Goal: Check status: Check status

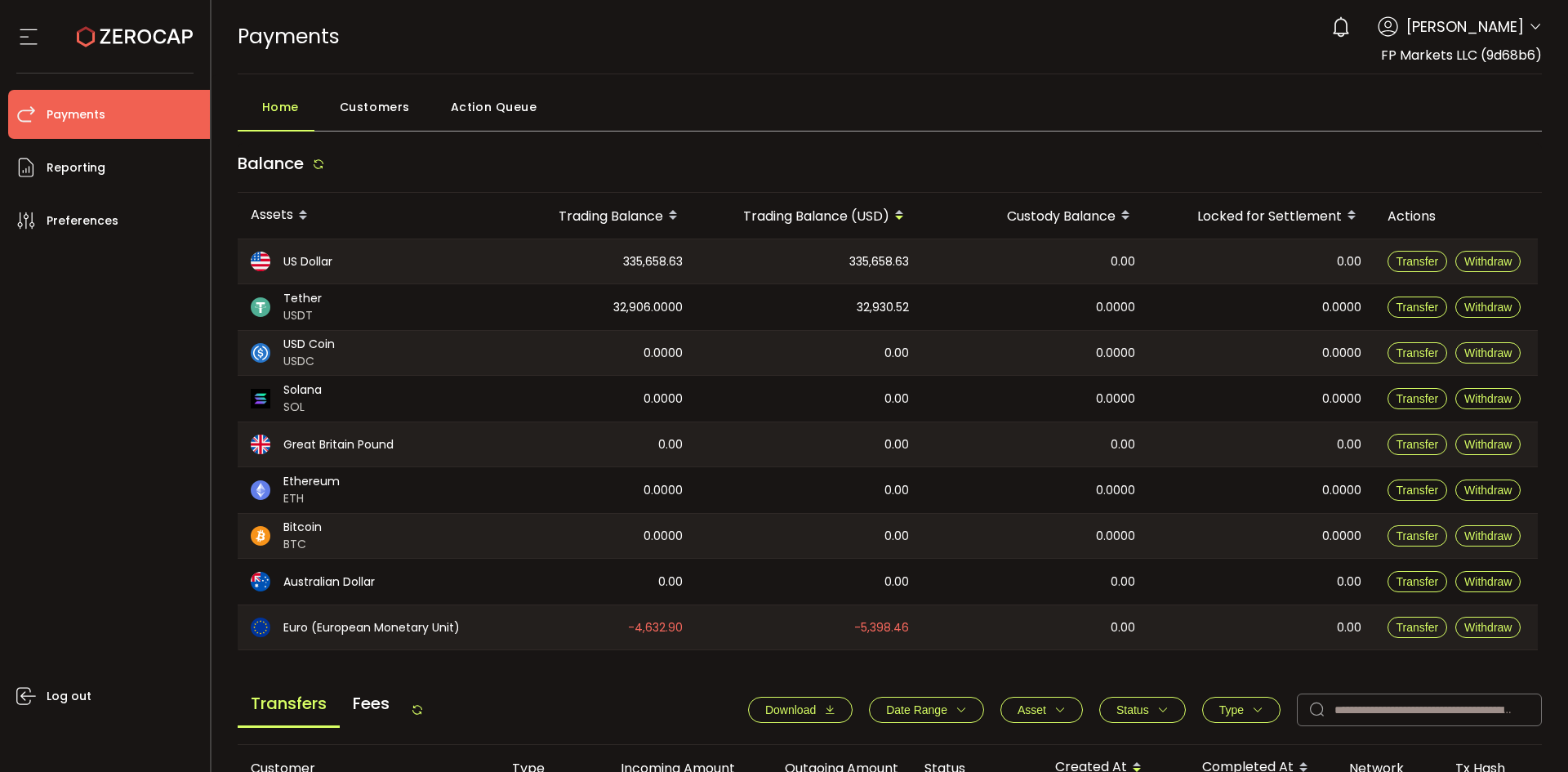
scroll to position [552, 0]
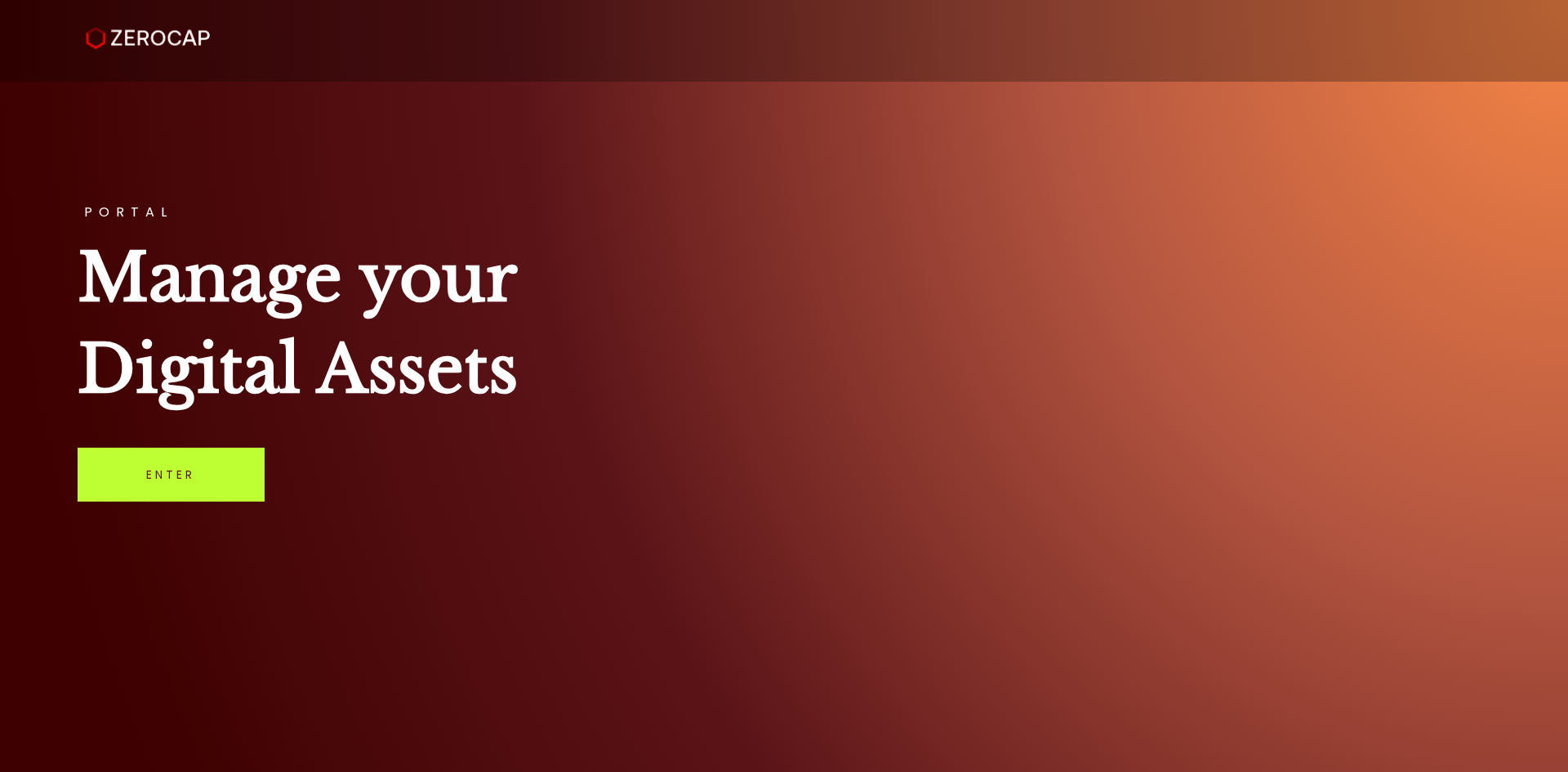
click at [210, 478] on link "Enter" at bounding box center [170, 475] width 187 height 54
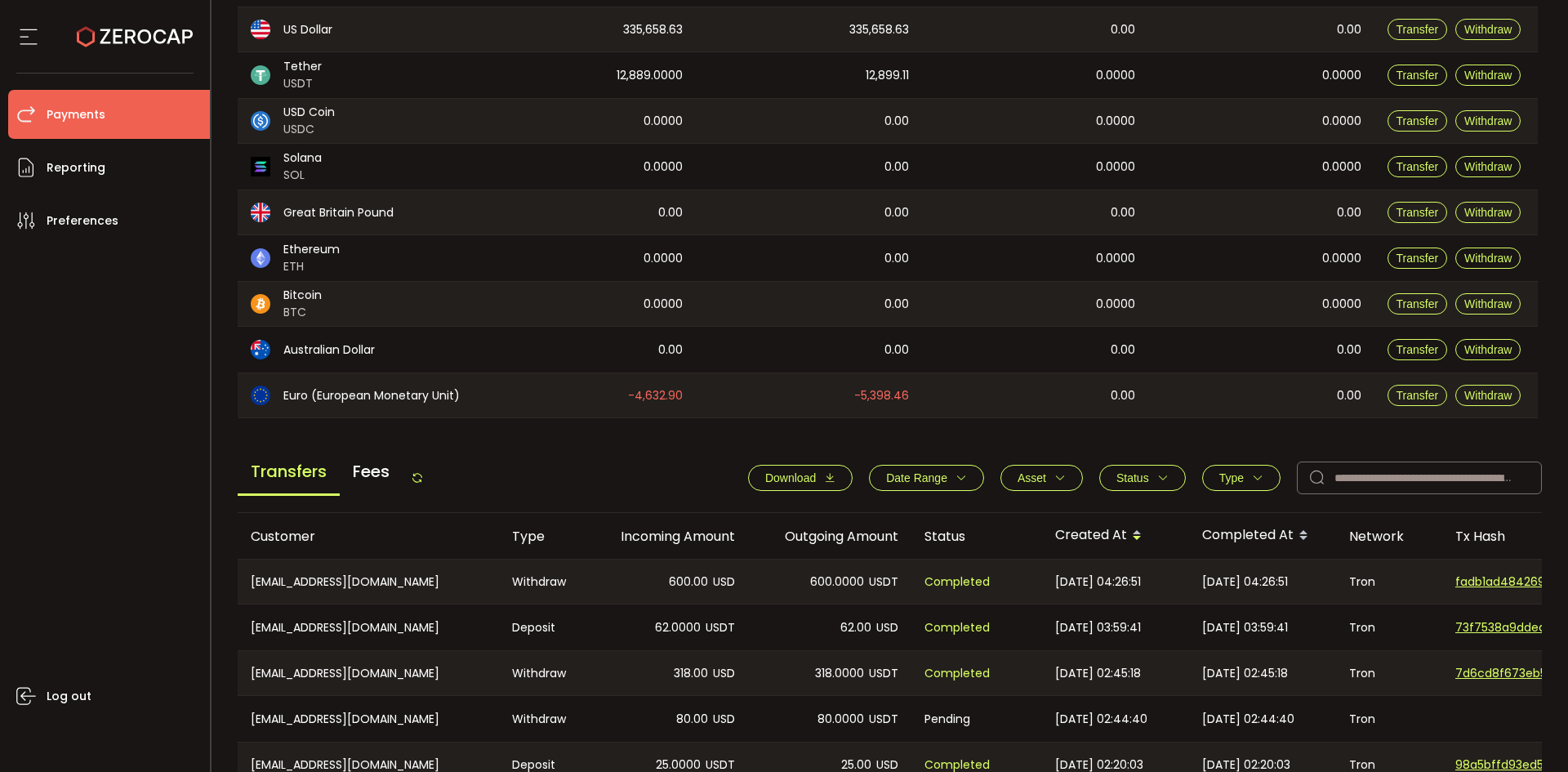
scroll to position [273, 0]
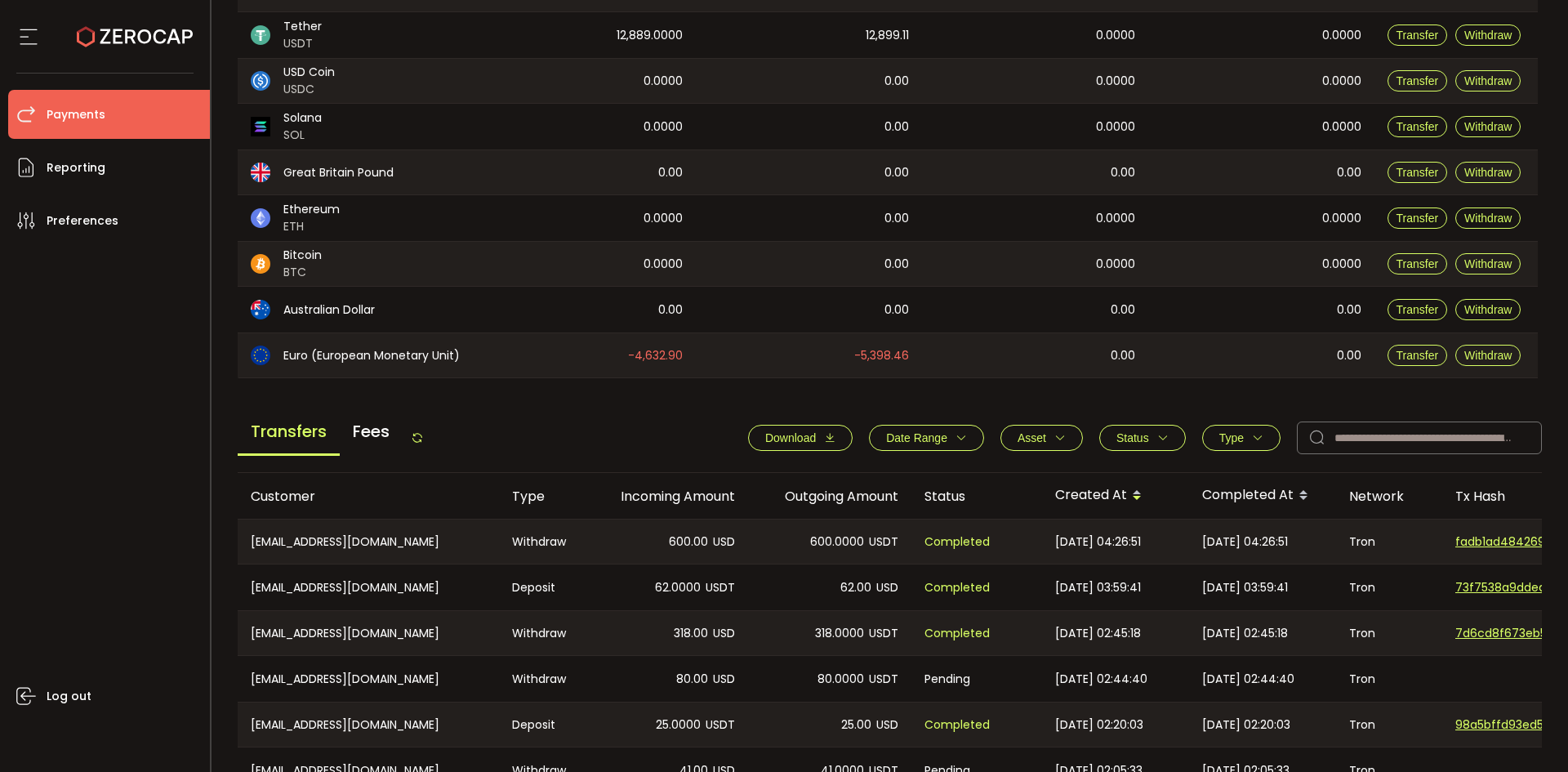
click at [416, 440] on icon at bounding box center [417, 437] width 13 height 13
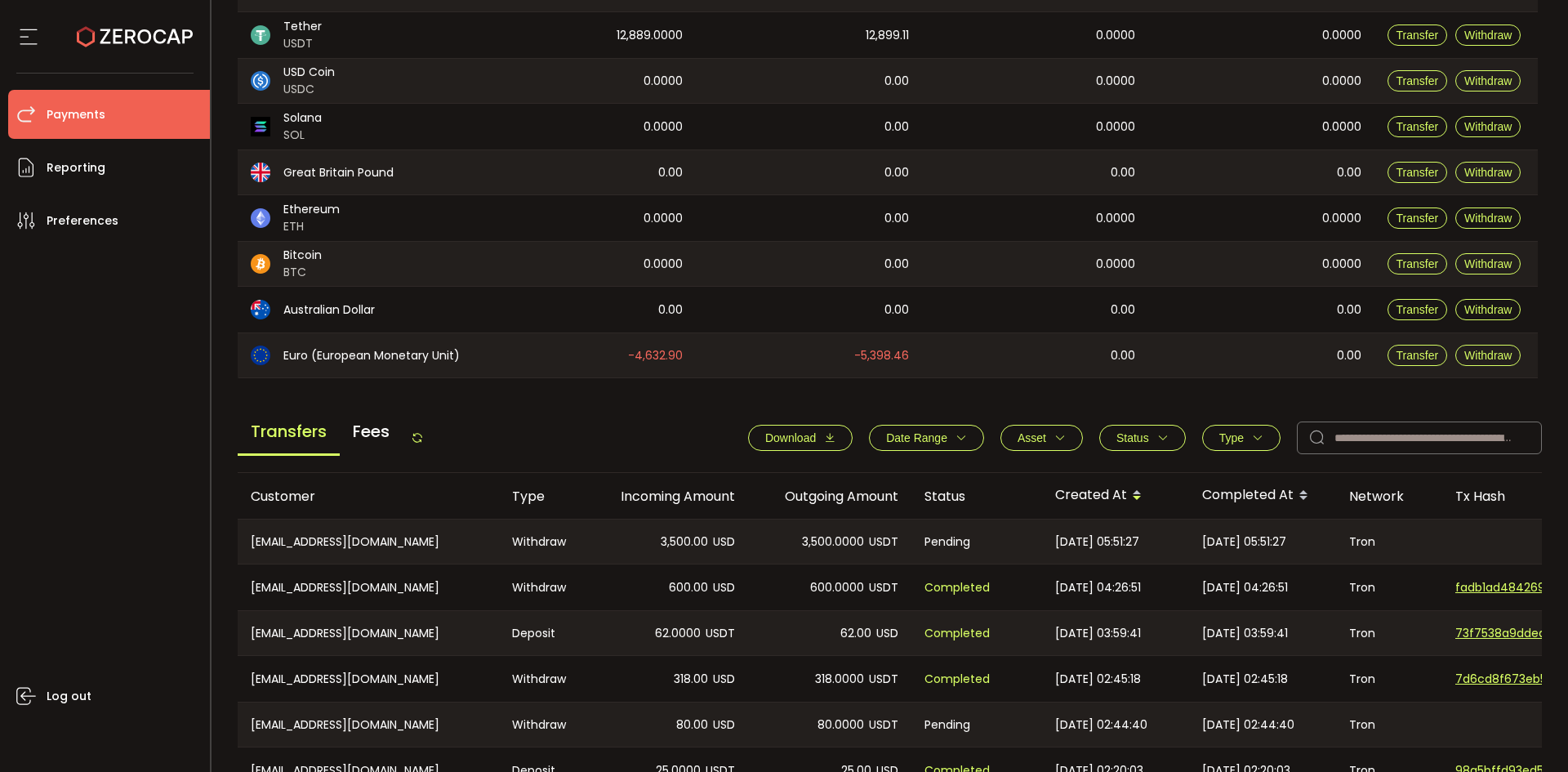
click at [412, 440] on div "Transfers Fees" at bounding box center [331, 437] width 186 height 37
click at [422, 440] on icon at bounding box center [417, 437] width 13 height 13
click at [420, 440] on icon at bounding box center [417, 437] width 13 height 13
drag, startPoint x: 417, startPoint y: 437, endPoint x: 592, endPoint y: 390, distance: 181.2
click at [417, 436] on icon at bounding box center [417, 437] width 13 height 13
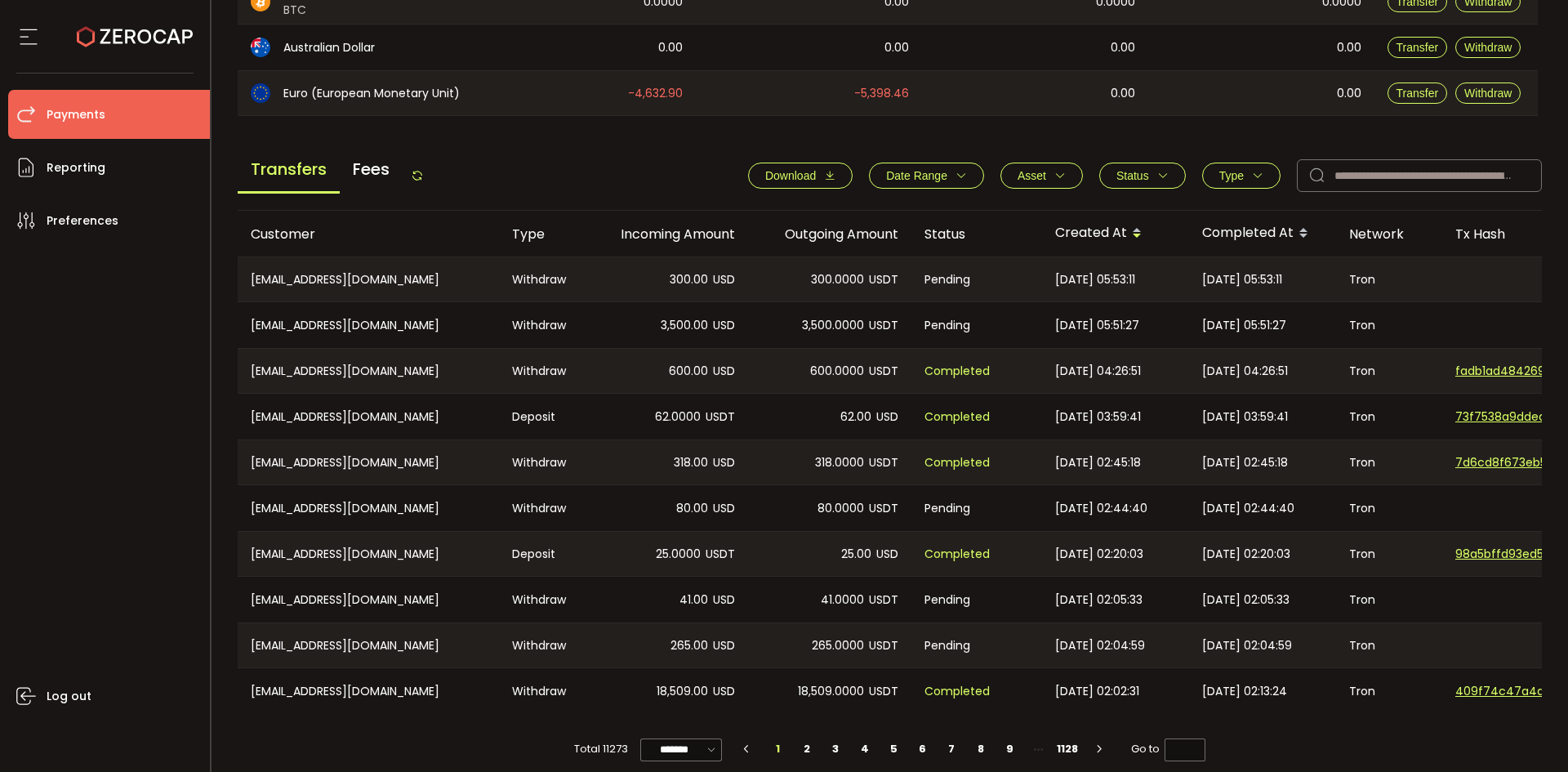
scroll to position [552, 0]
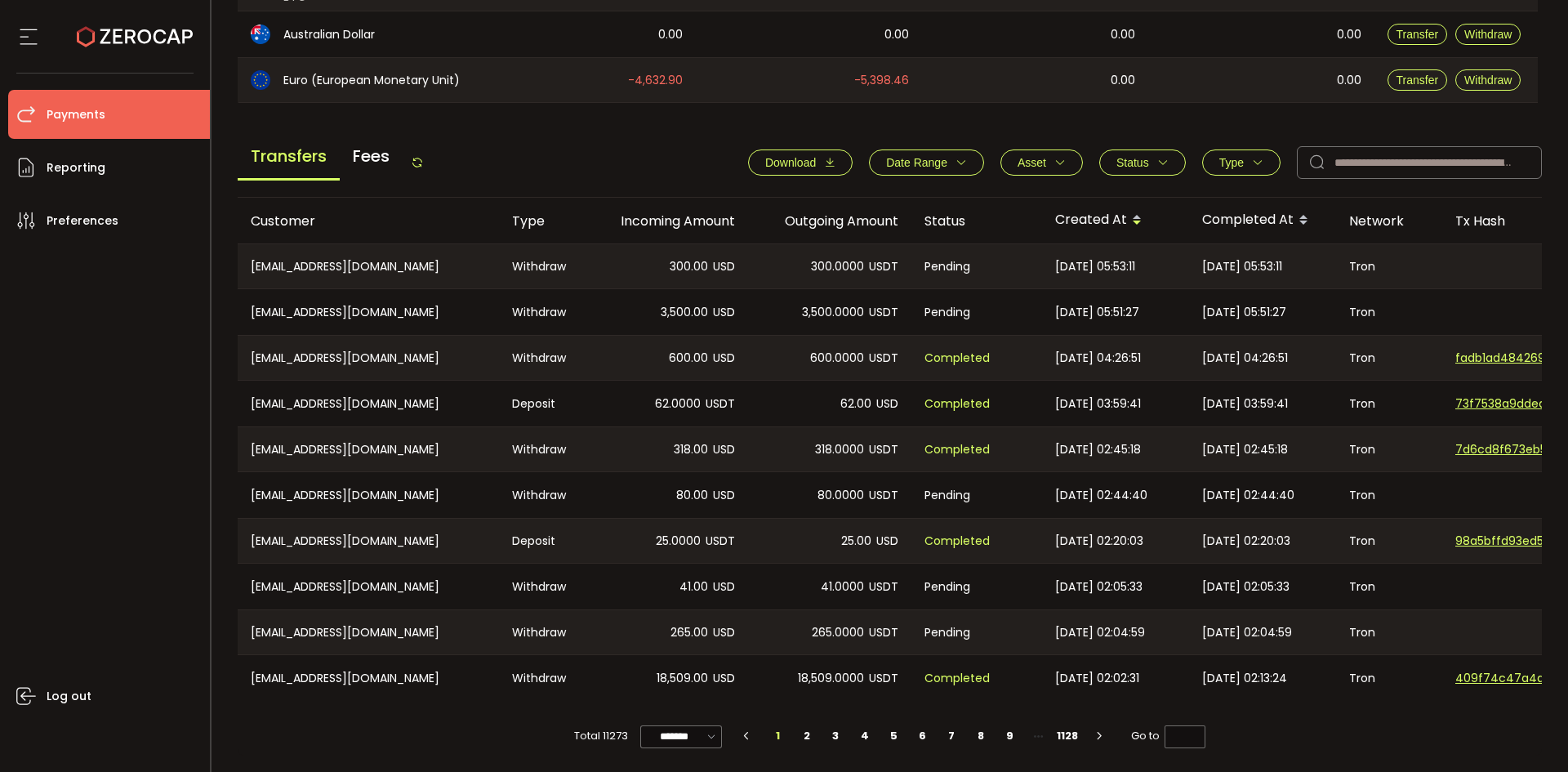
click at [1162, 157] on icon "button" at bounding box center [1163, 163] width 12 height 12
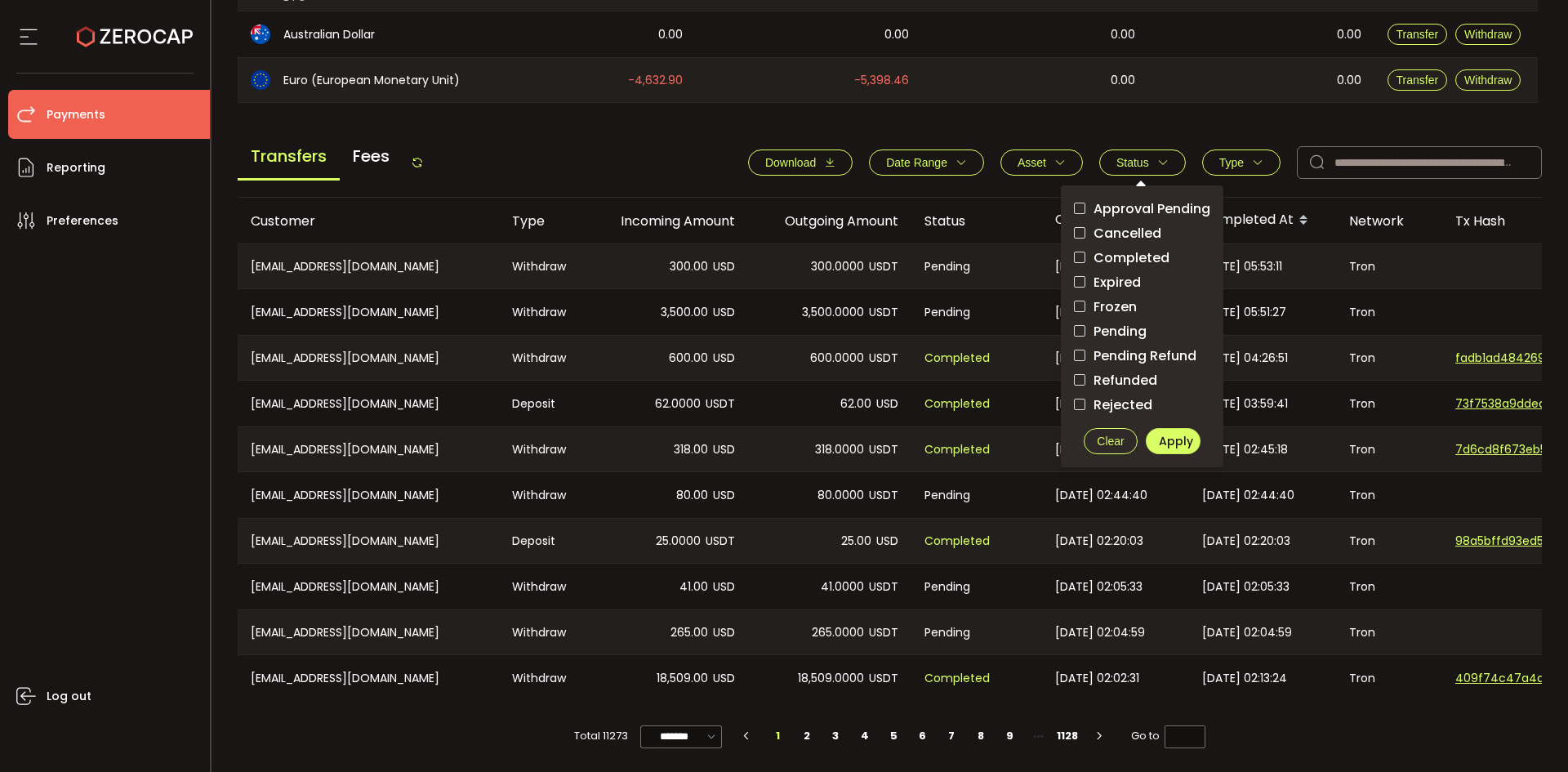
click at [1128, 323] on span "Pending" at bounding box center [1116, 331] width 61 height 16
click at [1161, 433] on span "Apply" at bounding box center [1176, 441] width 35 height 16
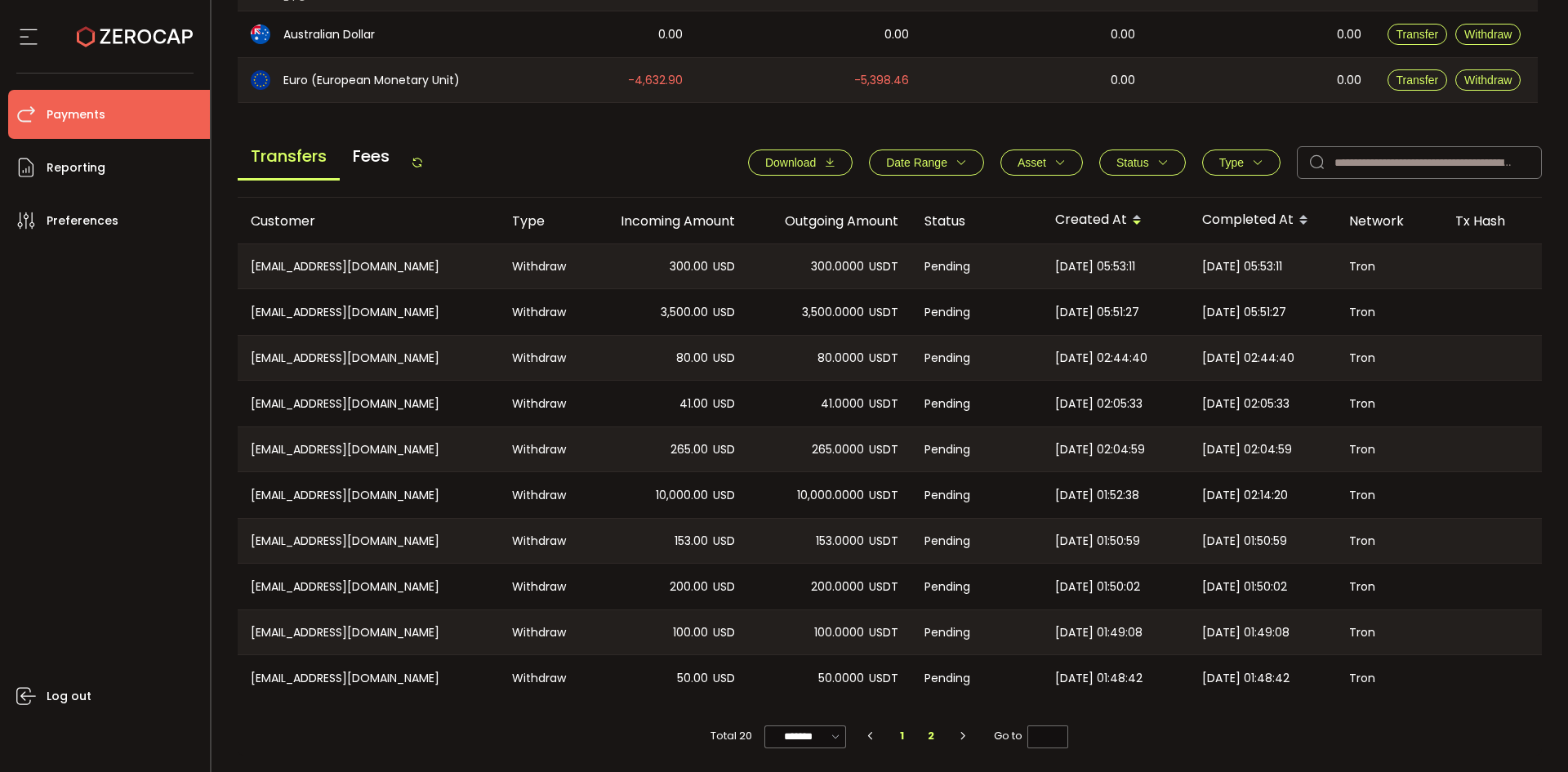
click at [928, 737] on li "2" at bounding box center [931, 735] width 30 height 23
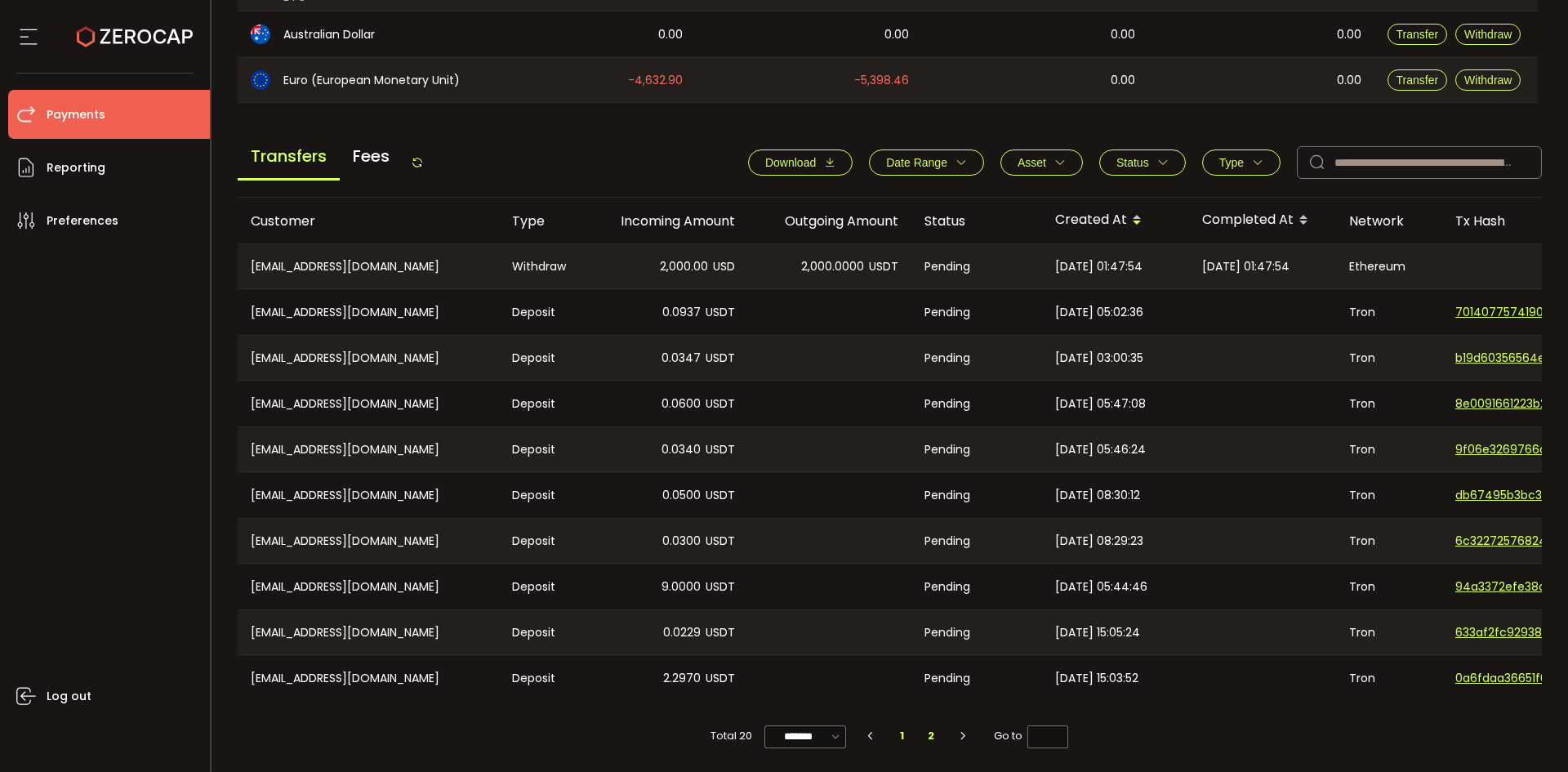
click at [902, 738] on li "1" at bounding box center [902, 735] width 30 height 23
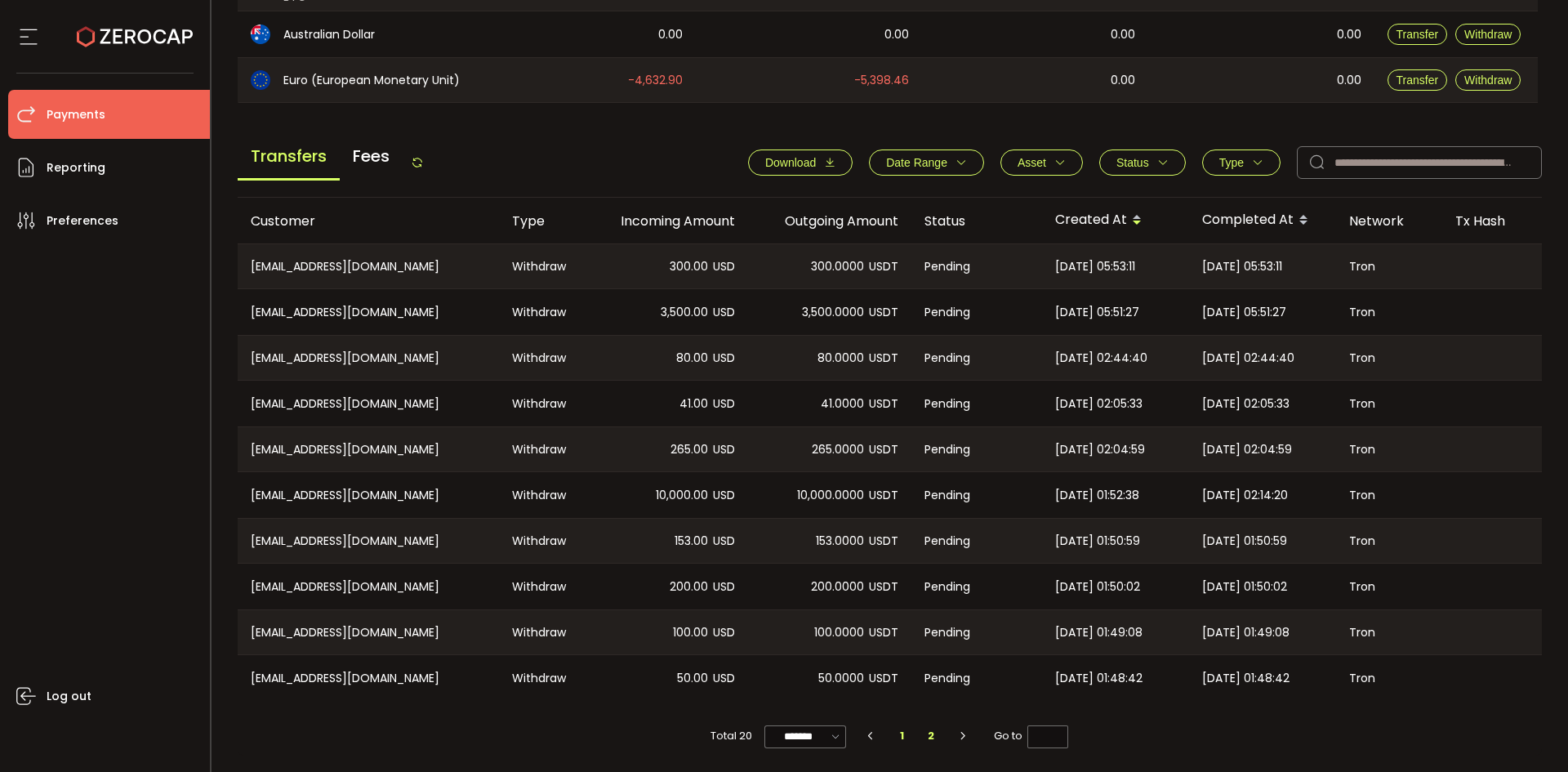
click at [927, 734] on li "2" at bounding box center [931, 735] width 30 height 23
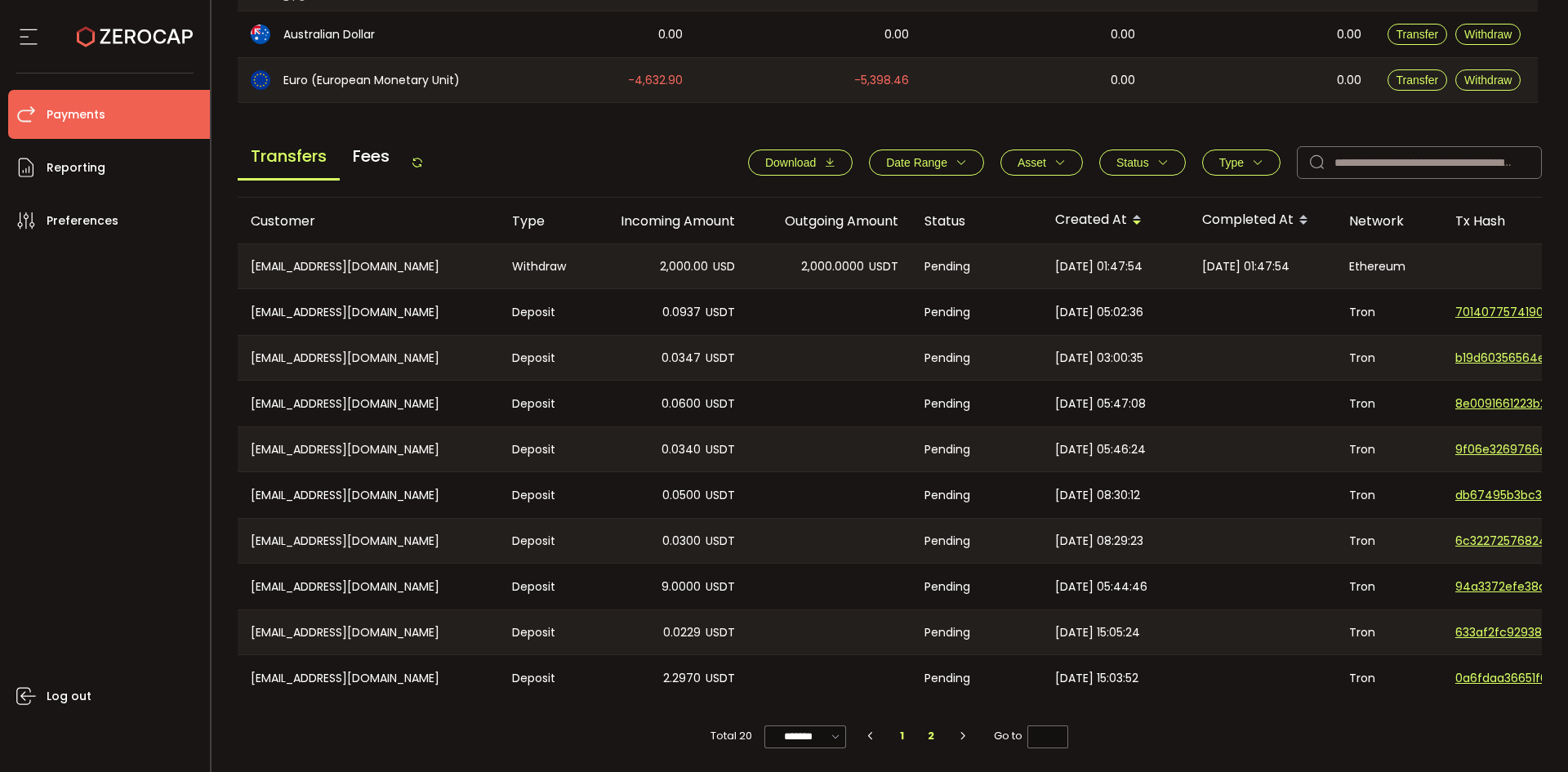
click at [897, 736] on li "1" at bounding box center [902, 735] width 30 height 23
type input "*"
